Goal: Find specific page/section: Find specific page/section

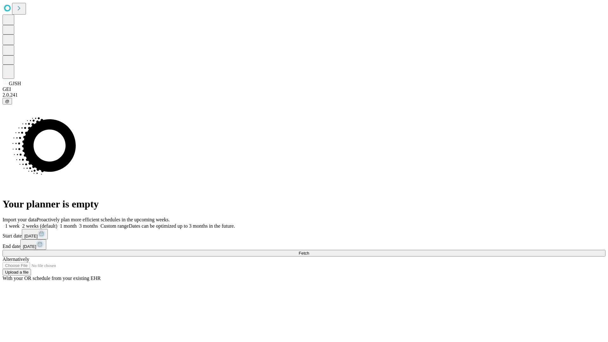
click at [309, 251] on span "Fetch" at bounding box center [303, 253] width 10 height 5
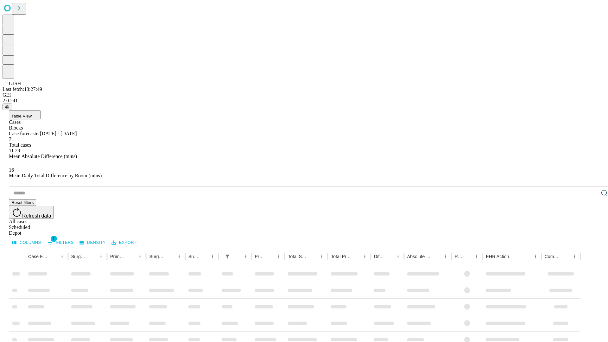
click at [591, 230] on div "Depot" at bounding box center [310, 233] width 603 height 6
